Goal: Navigation & Orientation: Go to known website

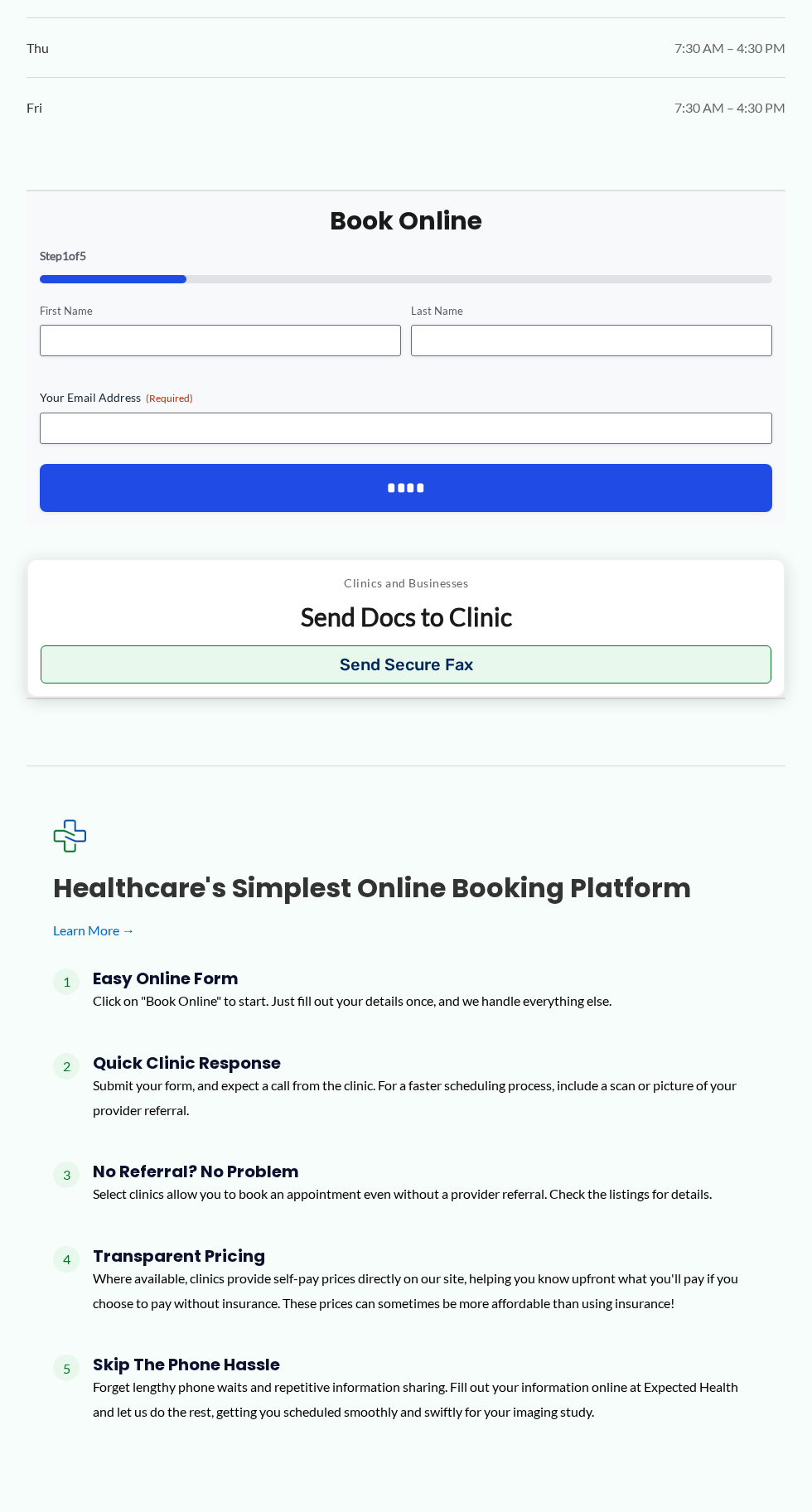
scroll to position [1748, 0]
